Goal: Information Seeking & Learning: Learn about a topic

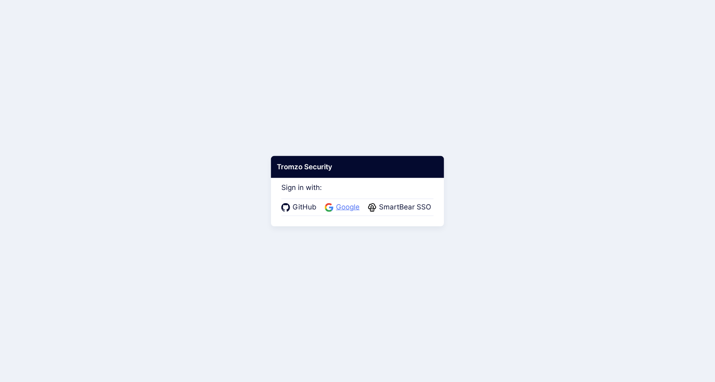
click at [350, 203] on span "Google" at bounding box center [347, 207] width 29 height 11
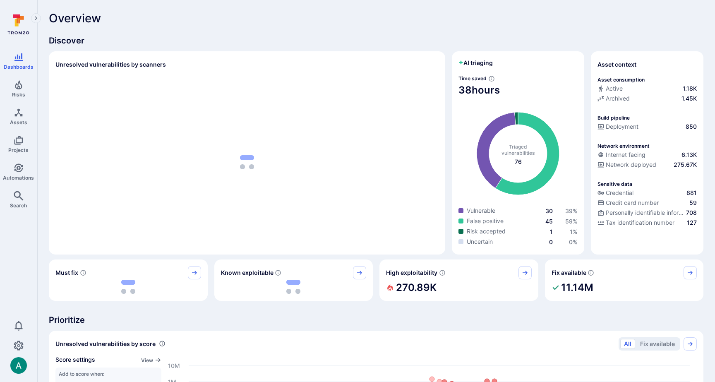
click at [617, 23] on div "Overview" at bounding box center [376, 18] width 654 height 13
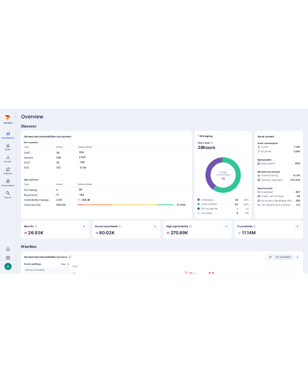
scroll to position [2, 0]
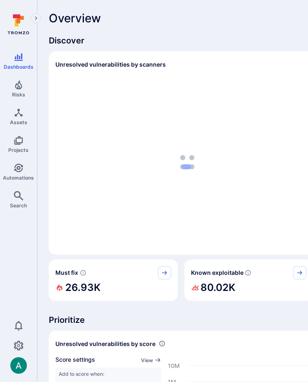
scroll to position [0, 4]
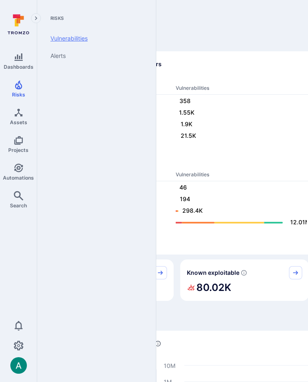
click at [62, 40] on link "Vulnerabilities" at bounding box center [95, 38] width 102 height 17
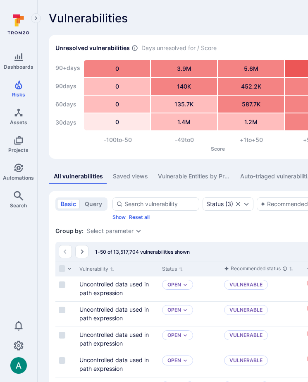
drag, startPoint x: 306, startPoint y: 10, endPoint x: 327, endPoint y: 9, distance: 21.1
click at [308, 9] on html "Dashboards Risks Assets Projects Automations Search 0 Risks Vulnerabilities Ale…" at bounding box center [154, 191] width 308 height 382
